Goal: Information Seeking & Learning: Learn about a topic

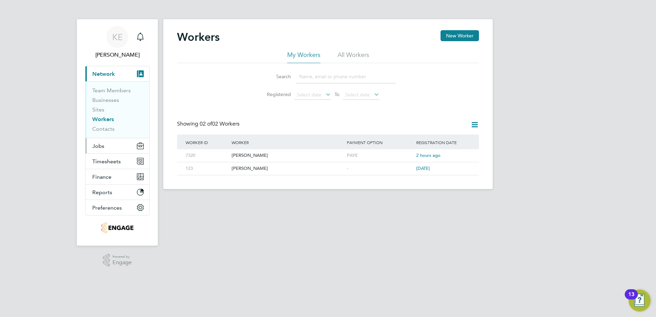
click at [107, 141] on button "Jobs" at bounding box center [117, 145] width 64 height 15
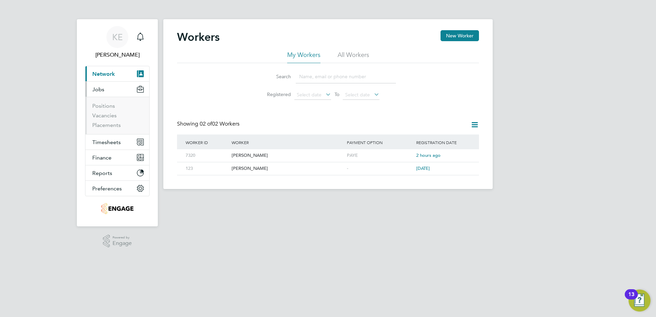
click at [103, 86] on span "Jobs" at bounding box center [98, 89] width 12 height 7
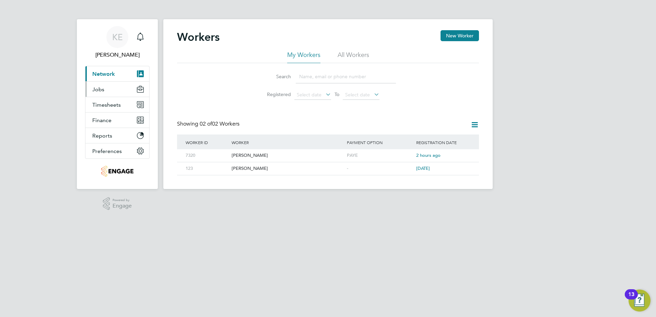
click at [102, 91] on span "Jobs" at bounding box center [98, 89] width 12 height 7
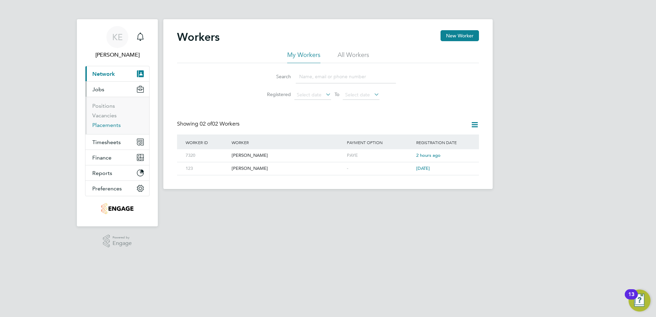
click at [103, 124] on link "Placements" at bounding box center [106, 125] width 28 height 7
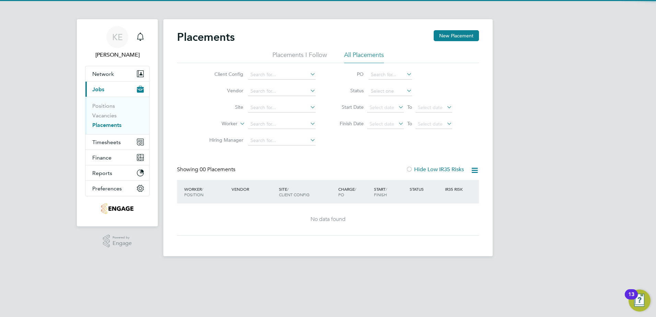
click at [104, 112] on li "Positions" at bounding box center [118, 108] width 52 height 10
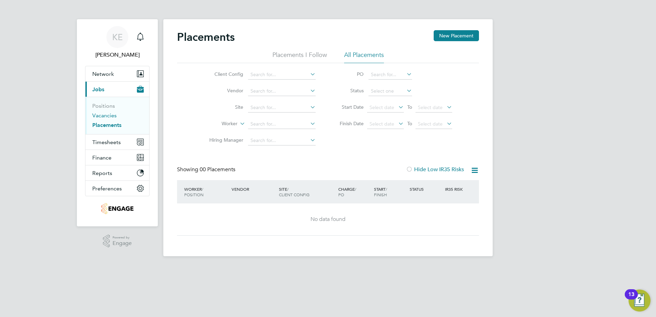
click at [104, 115] on link "Vacancies" at bounding box center [104, 115] width 24 height 7
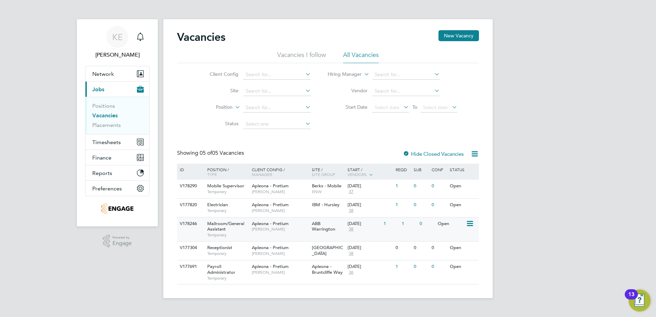
click at [385, 224] on div "1" at bounding box center [391, 224] width 18 height 13
drag, startPoint x: 147, startPoint y: 162, endPoint x: 103, endPoint y: 105, distance: 72.0
click at [103, 105] on link "Positions" at bounding box center [103, 106] width 23 height 7
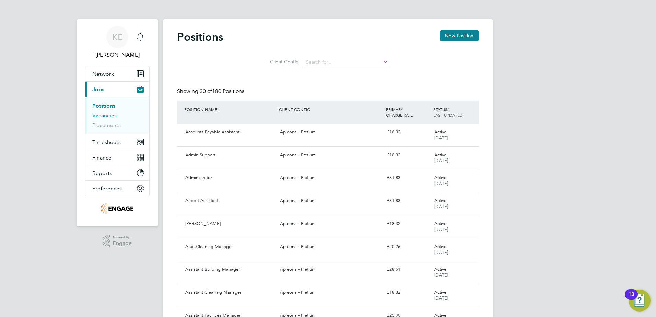
click at [113, 115] on link "Vacancies" at bounding box center [104, 115] width 24 height 7
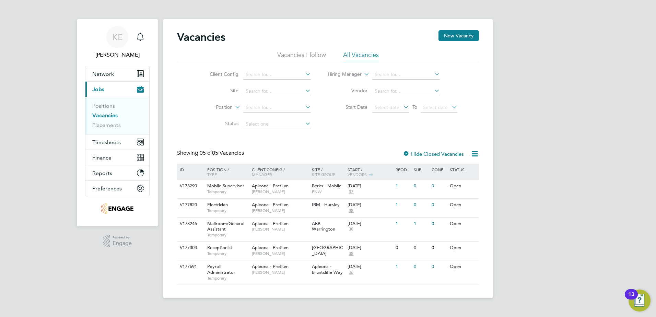
drag, startPoint x: 265, startPoint y: 335, endPoint x: 570, endPoint y: 129, distance: 368.2
click at [569, 127] on div "KE Kieran Edwards Notifications Applications: Network Team Members Businesses S…" at bounding box center [328, 154] width 656 height 309
click at [117, 210] on img "Main navigation" at bounding box center [117, 208] width 32 height 11
click at [387, 77] on input at bounding box center [407, 75] width 68 height 10
click at [446, 71] on li "Hiring Manager" at bounding box center [393, 75] width 147 height 16
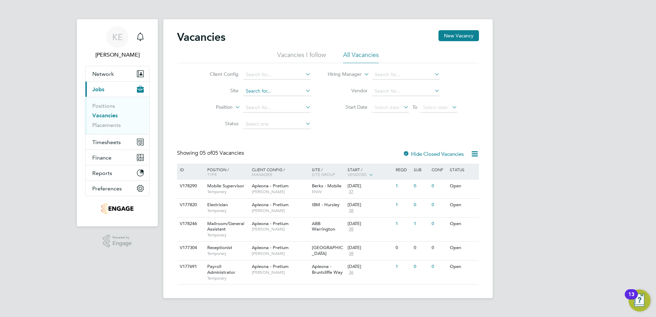
click at [296, 92] on input at bounding box center [277, 92] width 68 height 10
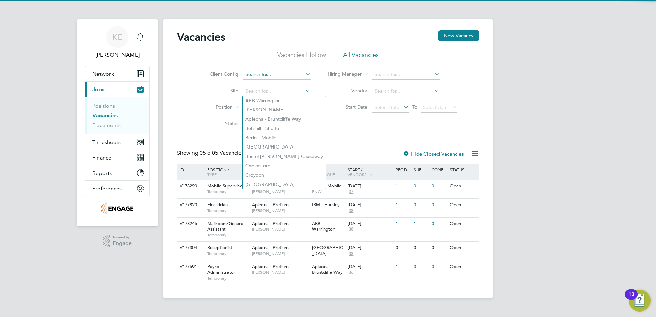
click at [302, 78] on input at bounding box center [277, 75] width 68 height 10
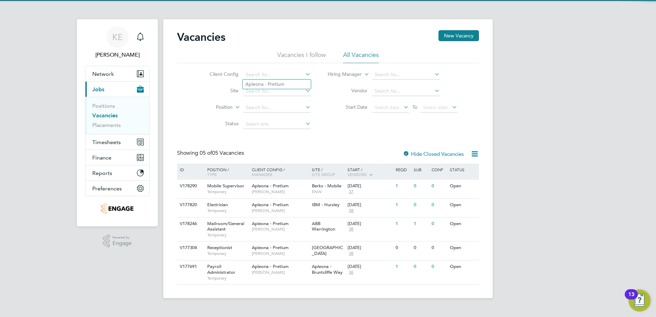
click at [304, 75] on icon at bounding box center [304, 74] width 0 height 10
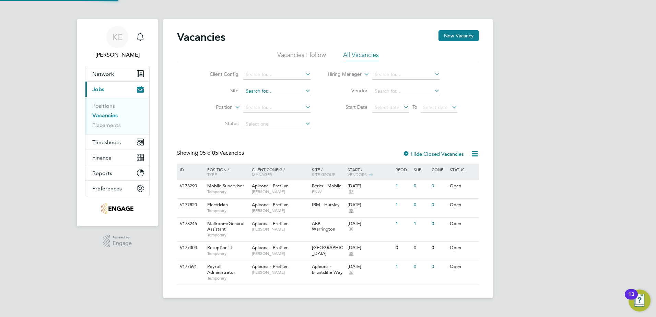
click at [300, 89] on input at bounding box center [277, 92] width 68 height 10
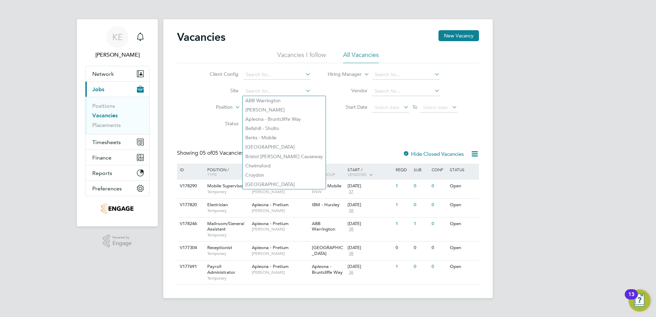
click at [322, 143] on div "Vacancies New Vacancy Vacancies I follow All Vacancies Client Config Site Posit…" at bounding box center [328, 157] width 302 height 254
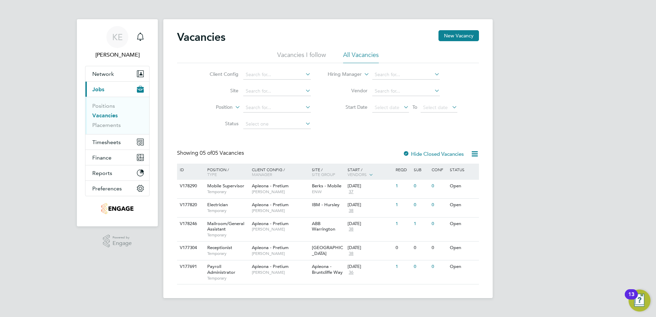
click at [316, 55] on li "Vacancies I follow" at bounding box center [301, 57] width 49 height 12
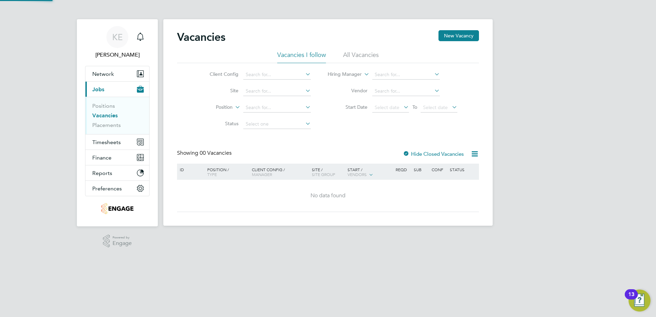
click at [360, 53] on li "All Vacancies" at bounding box center [361, 57] width 36 height 12
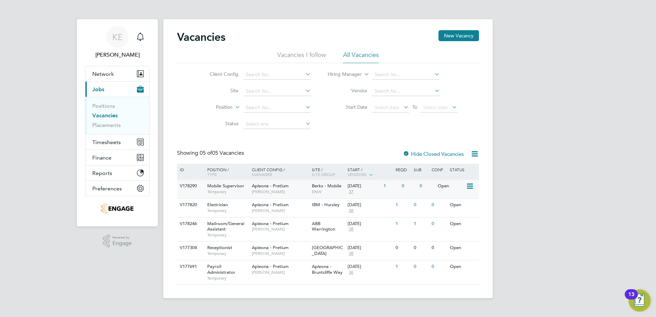
click at [351, 192] on span "37" at bounding box center [351, 192] width 7 height 6
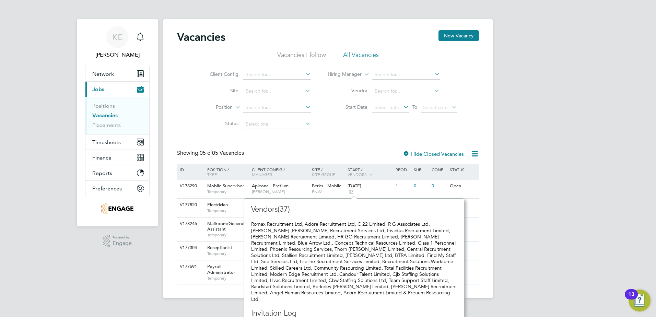
click at [457, 134] on div "Vacancies New Vacancy Vacancies I follow All Vacancies Client Config Site Posit…" at bounding box center [328, 157] width 302 height 254
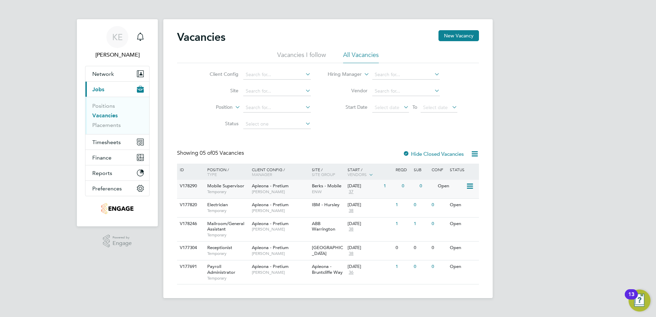
click at [351, 192] on span "37" at bounding box center [351, 192] width 7 height 6
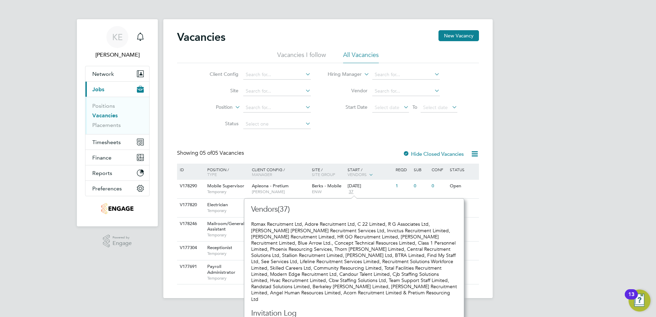
click at [331, 240] on div "Romax Recruitment Ltd, Adore Recruitment Ltd, C 22 Limited, R G Associates Ltd,…" at bounding box center [354, 261] width 206 height 81
drag, startPoint x: 611, startPoint y: 124, endPoint x: 618, endPoint y: 126, distance: 7.6
click at [618, 126] on div "KE Kieran Edwards Notifications Applications: Network Team Members Businesses S…" at bounding box center [328, 154] width 656 height 309
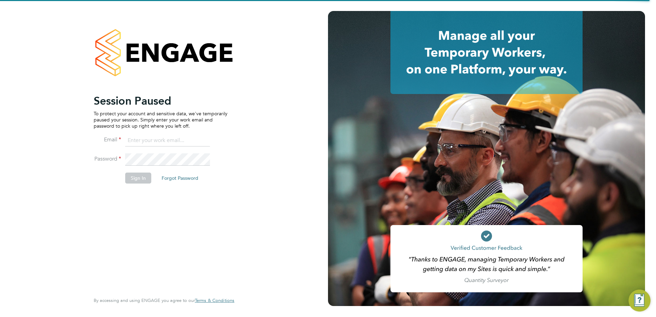
type input "kieran@modedge.co.uk"
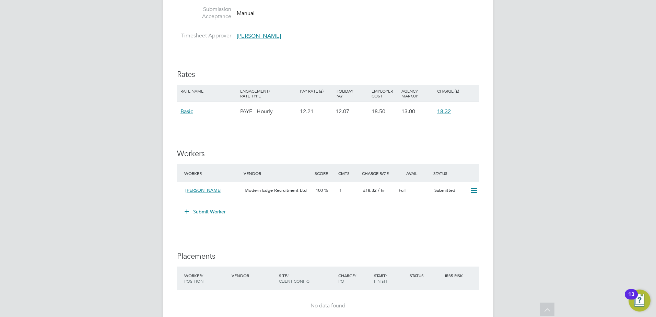
scroll to position [599, 0]
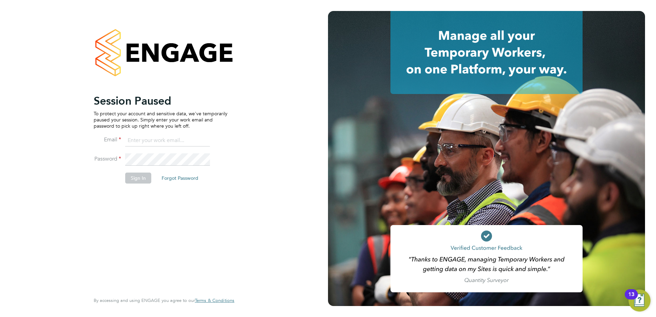
type input "[EMAIL_ADDRESS][DOMAIN_NAME]"
click at [165, 149] on li "Email [EMAIL_ADDRESS][DOMAIN_NAME]" at bounding box center [161, 144] width 134 height 19
click at [146, 177] on button "Sign In" at bounding box center [138, 178] width 26 height 11
